Goal: Transaction & Acquisition: Purchase product/service

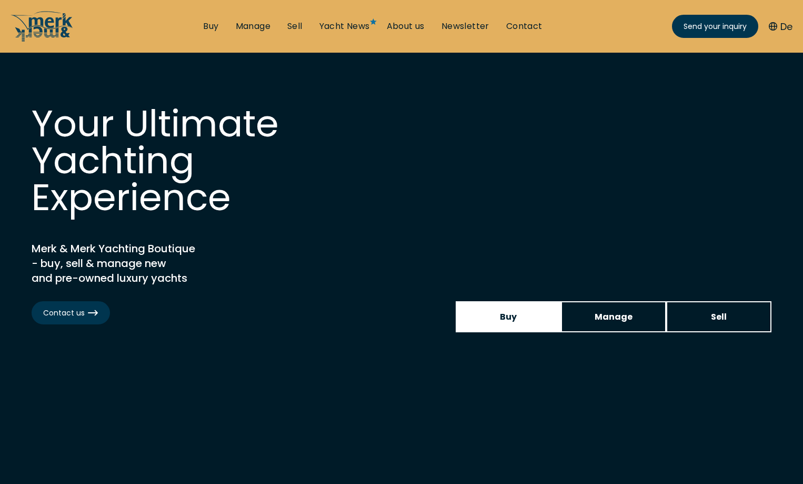
click at [505, 320] on span "Buy" at bounding box center [508, 316] width 17 height 13
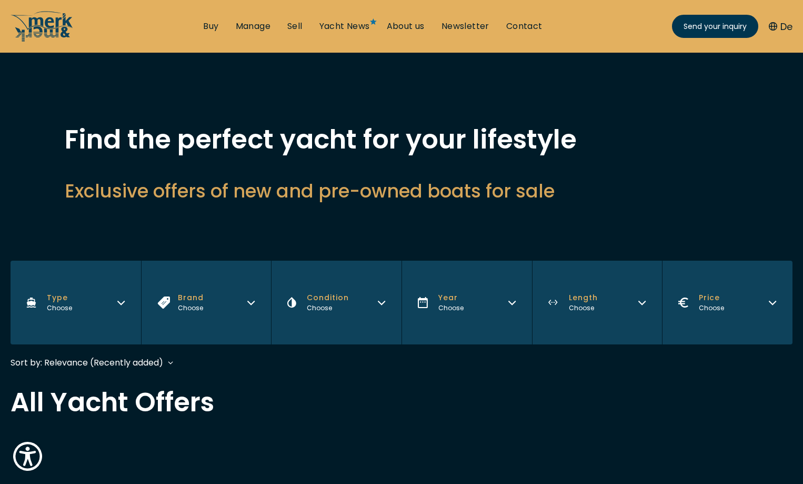
click at [250, 302] on icon "button" at bounding box center [251, 301] width 8 height 8
click at [251, 299] on icon "button" at bounding box center [251, 301] width 8 height 8
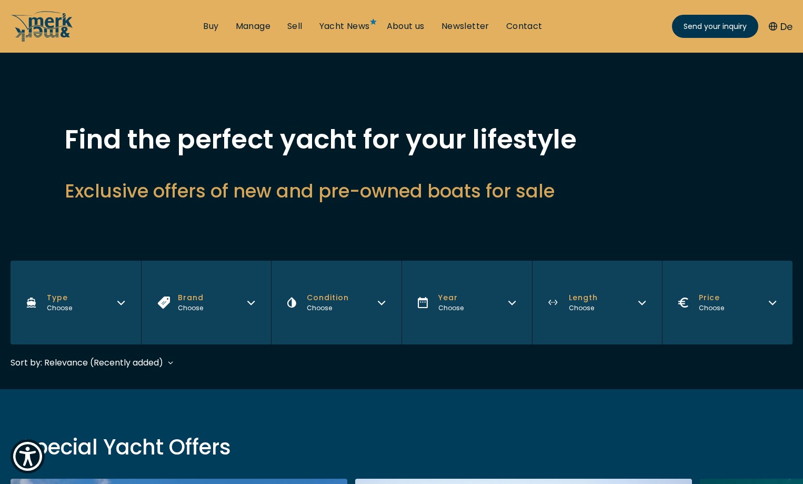
click at [199, 300] on span "Brand" at bounding box center [191, 297] width 26 height 11
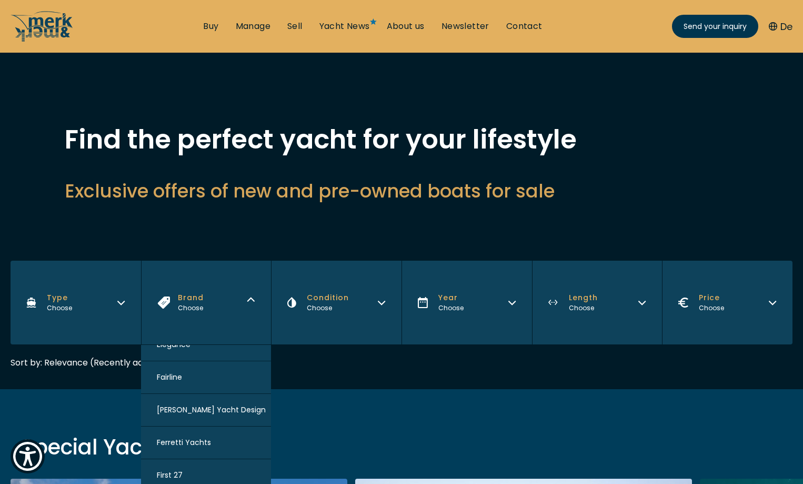
scroll to position [369, 0]
click at [201, 455] on button "Elegance" at bounding box center [206, 450] width 131 height 33
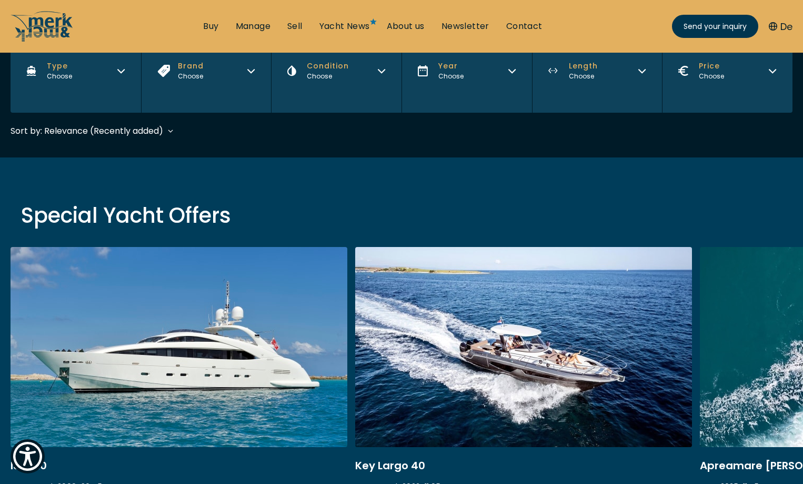
scroll to position [259, 0]
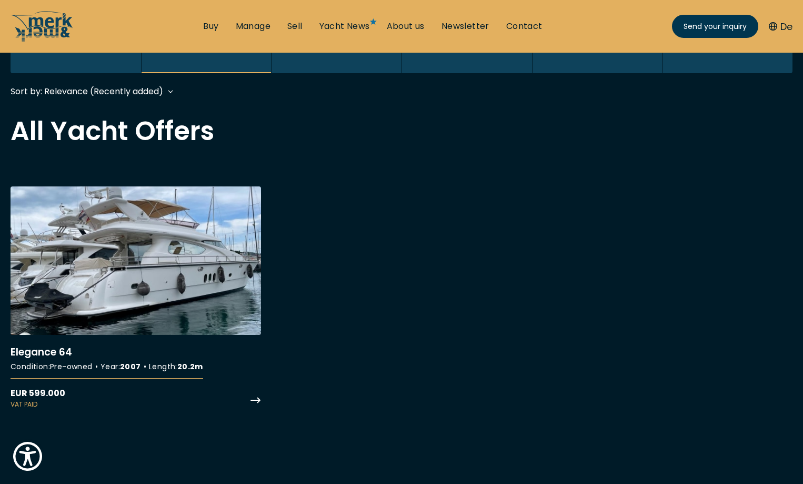
scroll to position [211, 0]
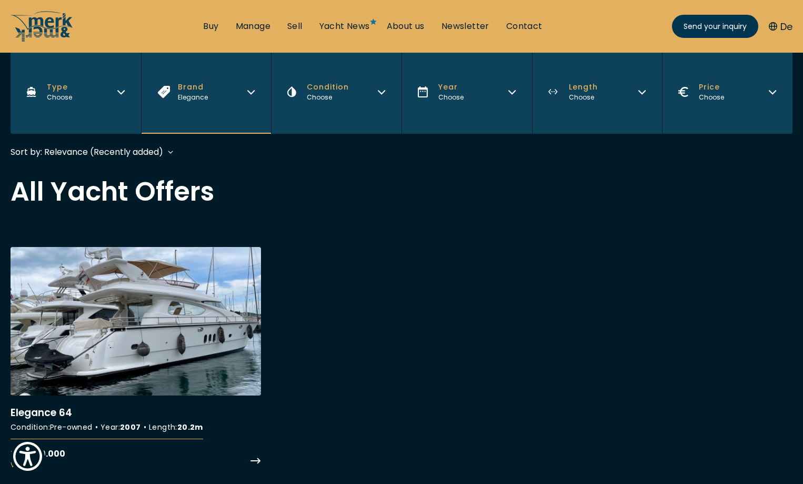
click at [154, 352] on link "More details about Elegance 64" at bounding box center [136, 358] width 251 height 223
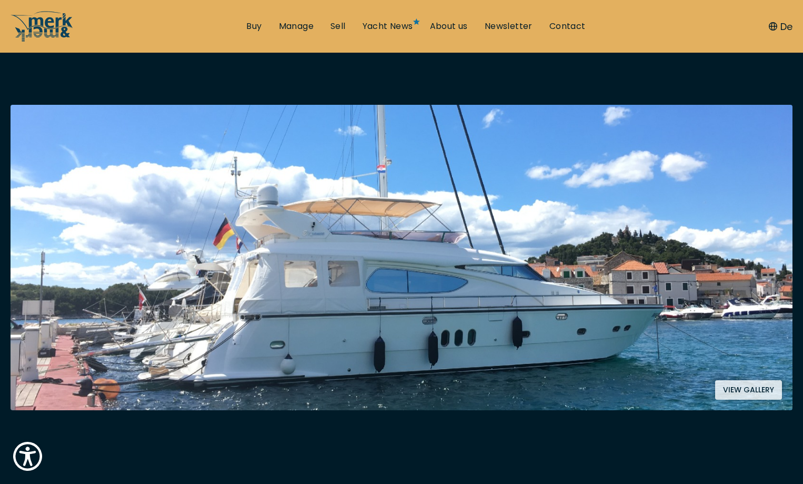
scroll to position [211, 0]
